Goal: Task Accomplishment & Management: Use online tool/utility

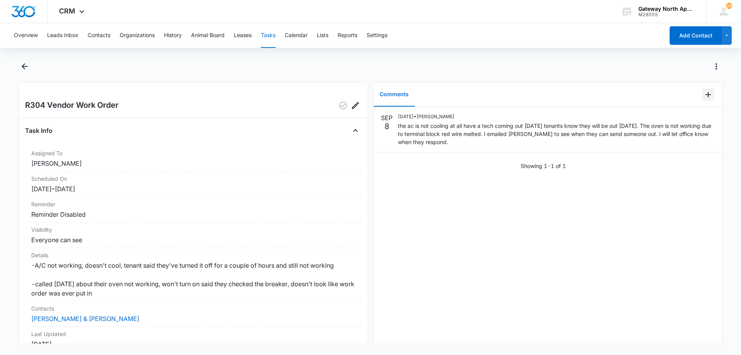
click at [704, 90] on icon "Add Comment" at bounding box center [708, 94] width 9 height 9
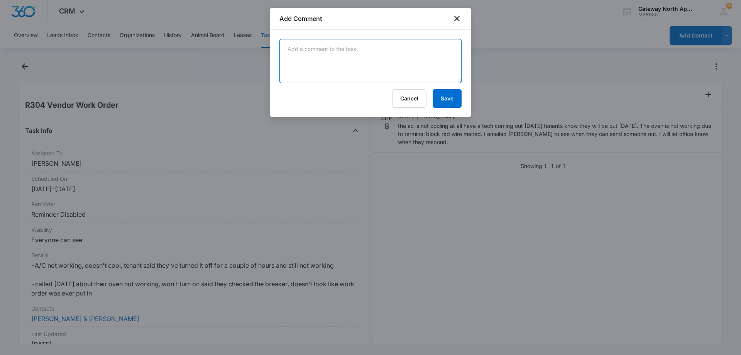
click at [331, 62] on textarea at bounding box center [370, 61] width 182 height 44
type textarea "the tech for the oven will be here on thursday with the part"
click at [444, 101] on button "Save" at bounding box center [447, 98] width 29 height 19
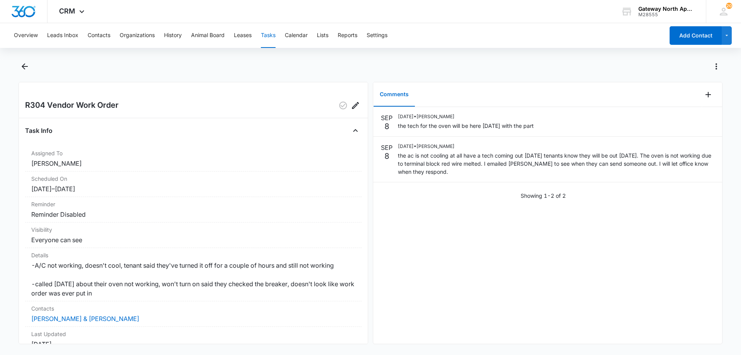
click at [271, 35] on button "Tasks" at bounding box center [268, 35] width 15 height 25
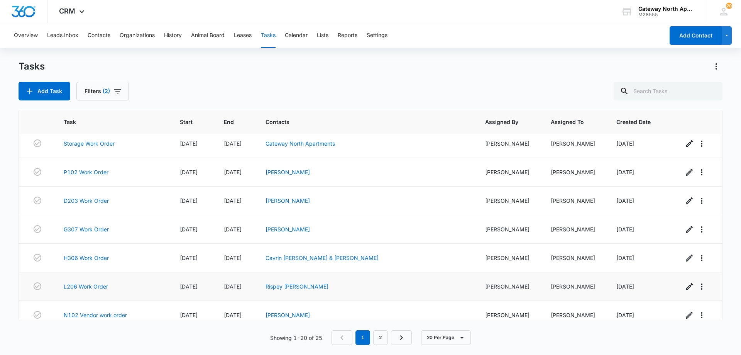
scroll to position [384, 0]
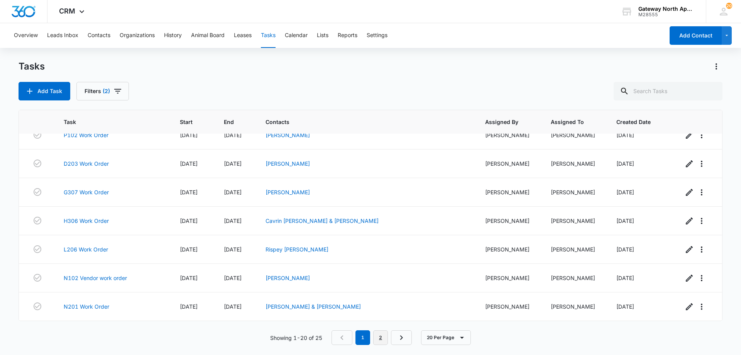
click at [380, 336] on link "2" at bounding box center [380, 337] width 15 height 15
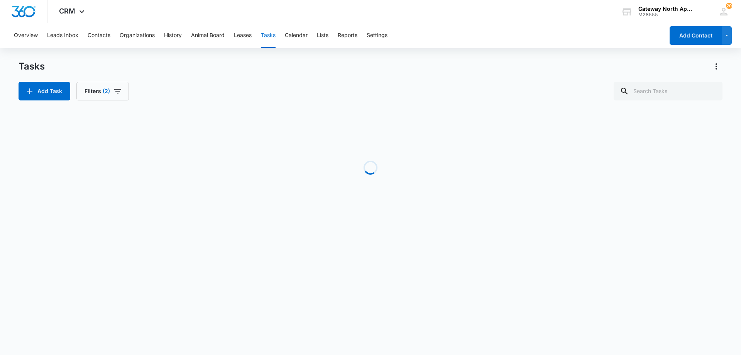
scroll to position [0, 0]
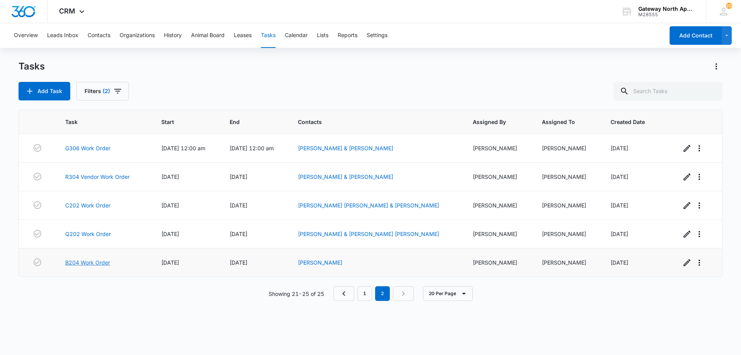
click at [86, 262] on link "B204 Work Order" at bounding box center [87, 262] width 45 height 8
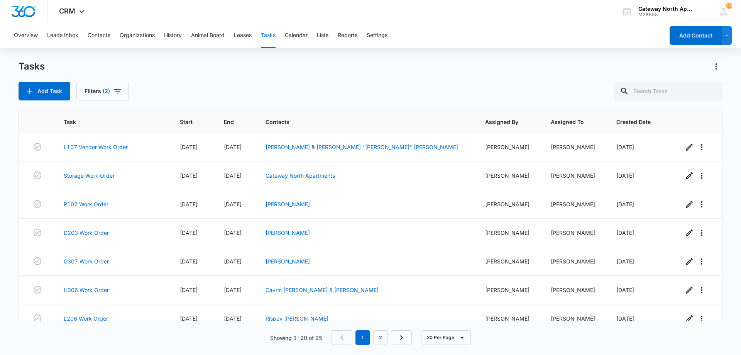
scroll to position [384, 0]
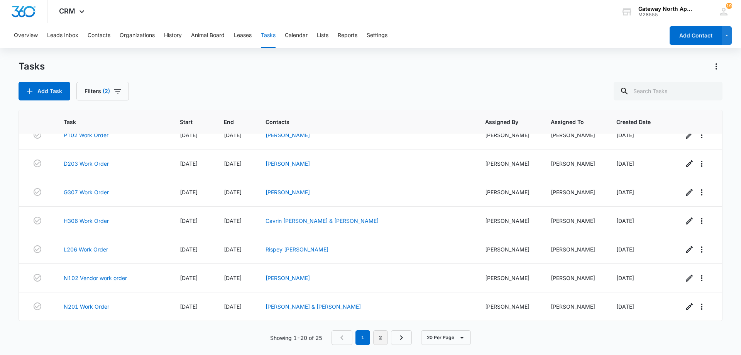
click at [382, 336] on link "2" at bounding box center [380, 337] width 15 height 15
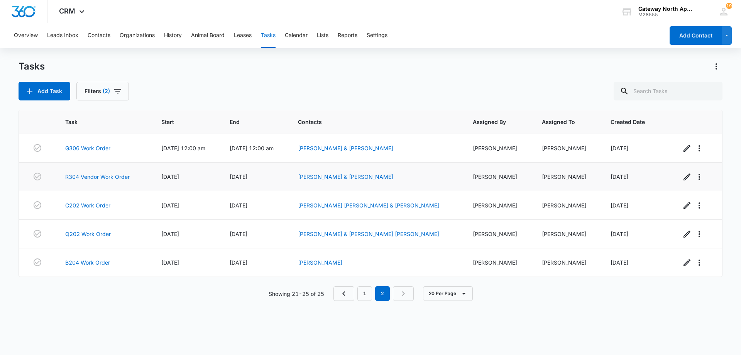
scroll to position [0, 0]
click at [101, 234] on link "Q202 Work Order" at bounding box center [88, 234] width 46 height 8
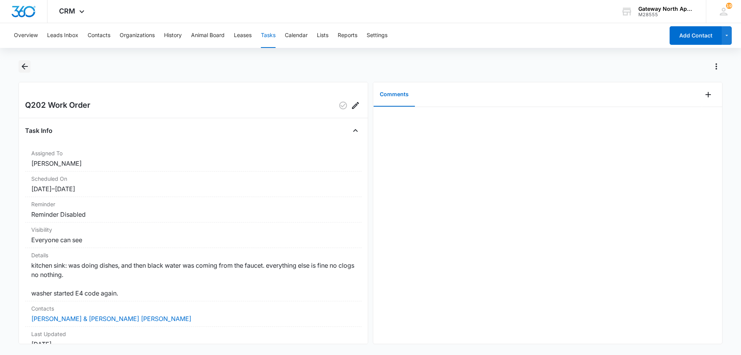
click at [24, 65] on icon "Back" at bounding box center [24, 66] width 9 height 9
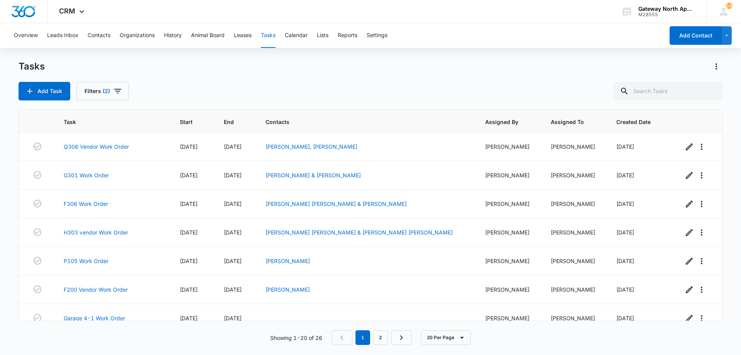
scroll to position [154, 0]
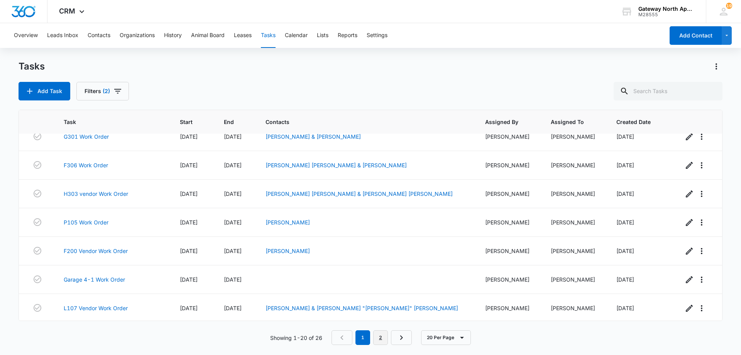
click at [380, 339] on link "2" at bounding box center [380, 337] width 15 height 15
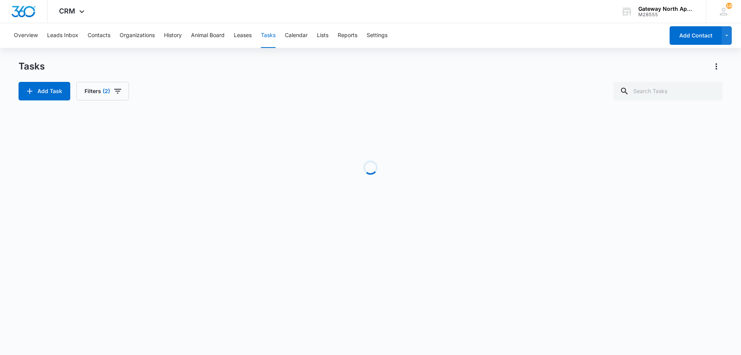
scroll to position [0, 0]
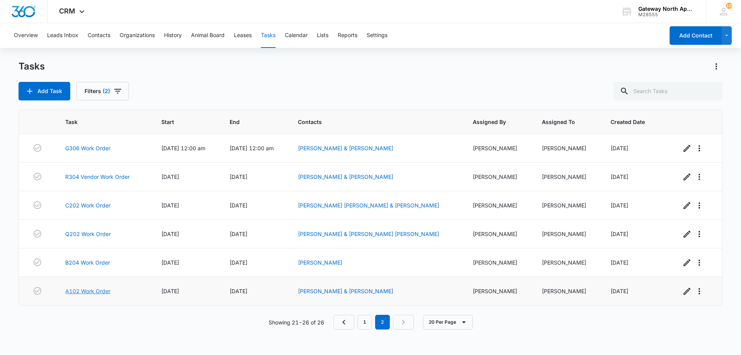
click at [92, 292] on link "A102 Work Order" at bounding box center [87, 291] width 45 height 8
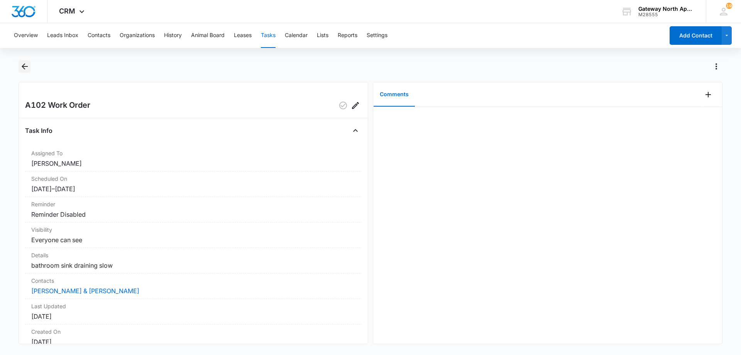
click at [25, 67] on icon "Back" at bounding box center [24, 66] width 9 height 9
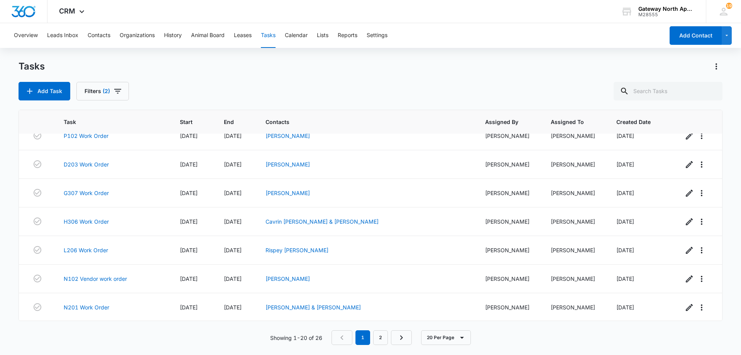
scroll to position [384, 0]
click at [105, 249] on link "L206 Work Order" at bounding box center [86, 249] width 44 height 8
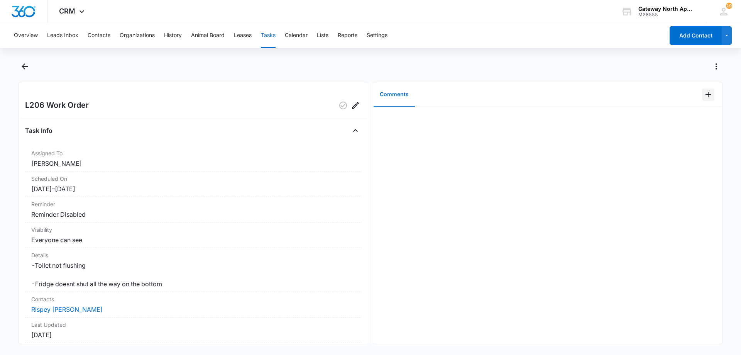
click at [704, 97] on icon "Add Comment" at bounding box center [708, 94] width 9 height 9
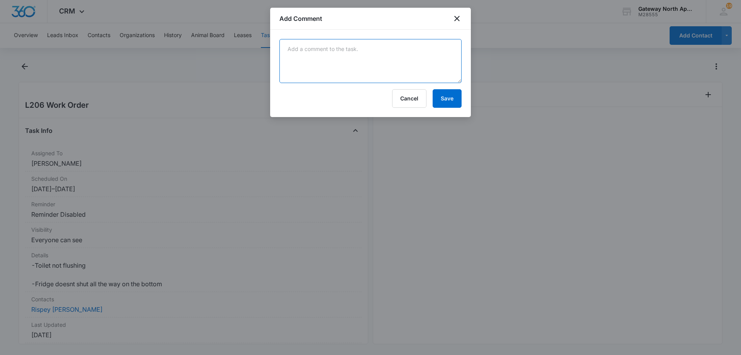
click at [330, 56] on textarea at bounding box center [370, 61] width 182 height 44
click at [417, 57] on textarea "went on 5th the fridge door was not shutting because the bottom shelf was not a…" at bounding box center [370, 61] width 182 height 44
type textarea "went on 5th the fridge door was not shutting because the bottom shelf was not a…"
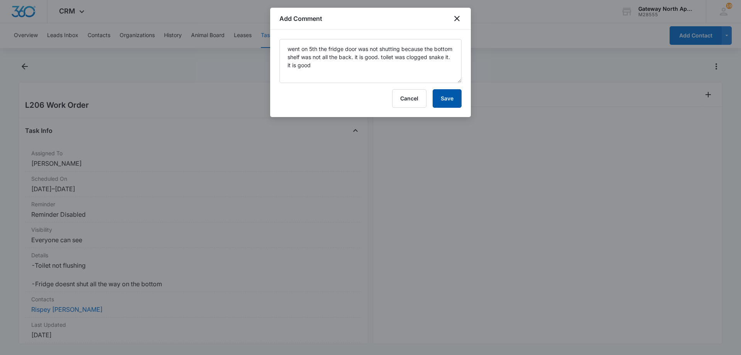
click at [447, 97] on button "Save" at bounding box center [447, 98] width 29 height 19
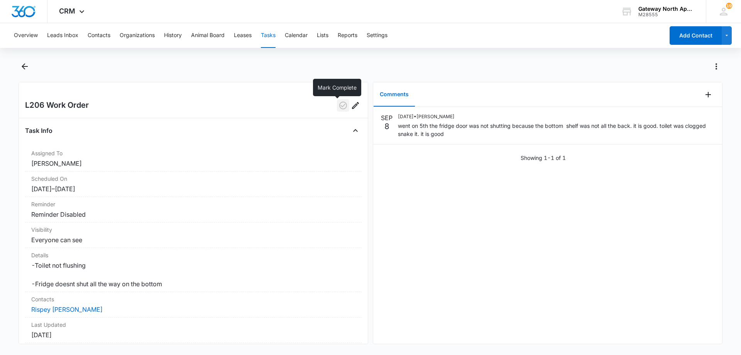
click at [339, 106] on icon "button" at bounding box center [343, 106] width 8 height 8
click at [24, 69] on icon "Back" at bounding box center [24, 66] width 9 height 9
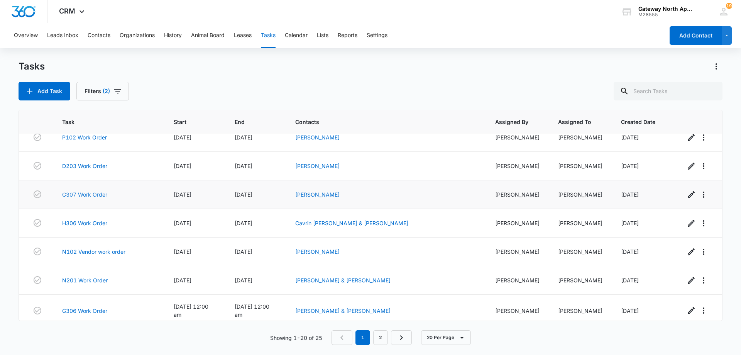
scroll to position [384, 0]
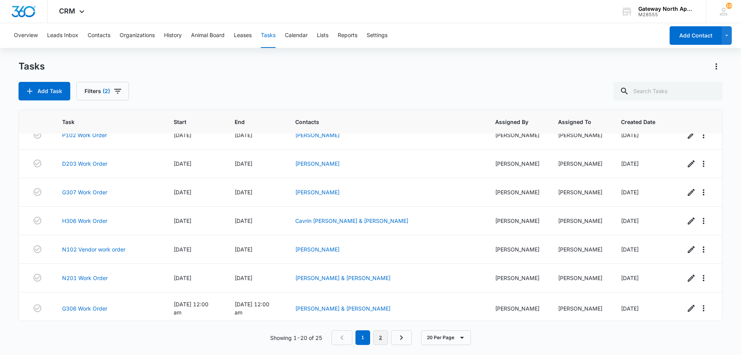
click at [383, 337] on link "2" at bounding box center [380, 337] width 15 height 15
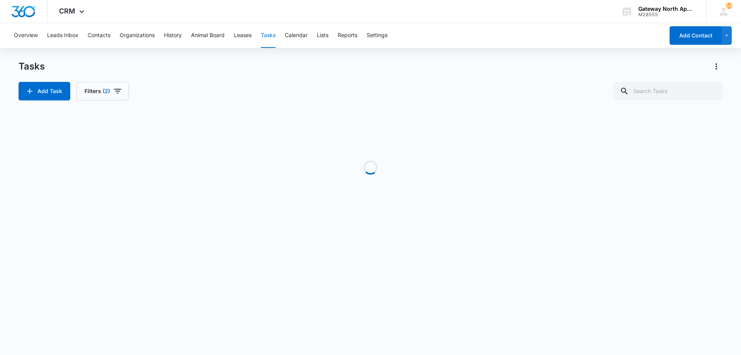
scroll to position [0, 0]
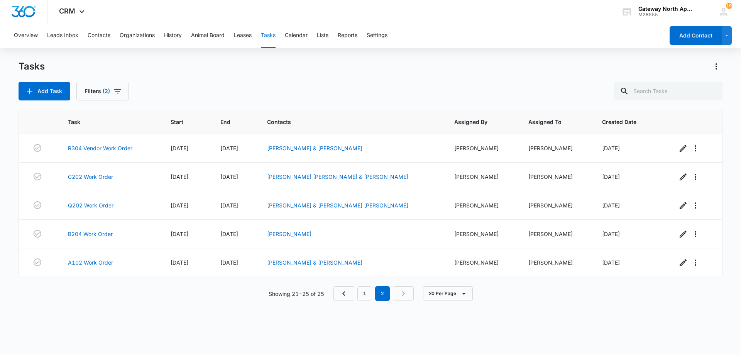
click at [147, 314] on div "Task Start End Contacts Assigned By Assigned To Created Date R304 Vendor Work O…" at bounding box center [371, 227] width 704 height 235
click at [269, 35] on button "Tasks" at bounding box center [268, 35] width 15 height 25
click at [256, 73] on div "Tasks Add Task Filters (2)" at bounding box center [371, 80] width 704 height 40
